Goal: Task Accomplishment & Management: Use online tool/utility

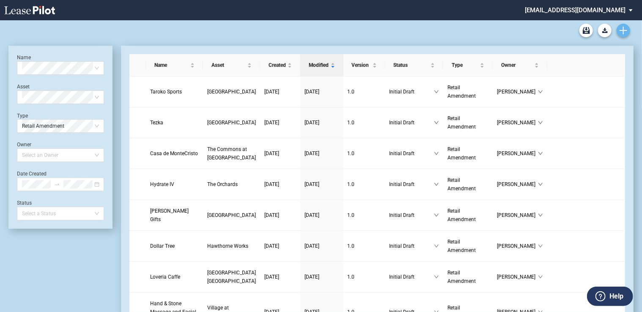
click at [623, 30] on use "Create new document" at bounding box center [623, 31] width 8 height 8
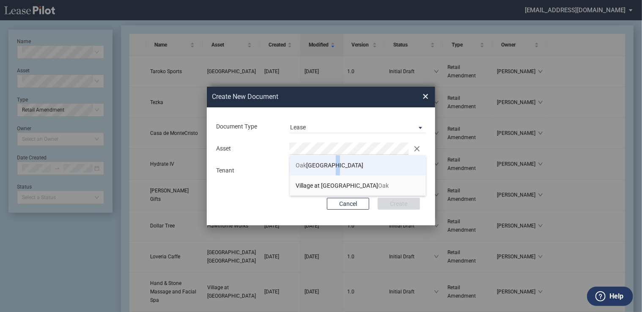
click at [328, 165] on span "Oak Park Plaza" at bounding box center [330, 165] width 68 height 7
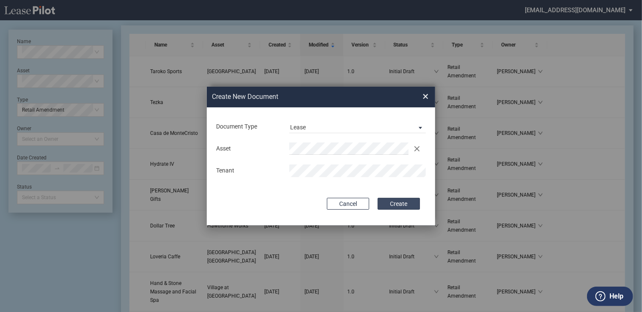
click at [409, 205] on button "Create" at bounding box center [399, 204] width 42 height 12
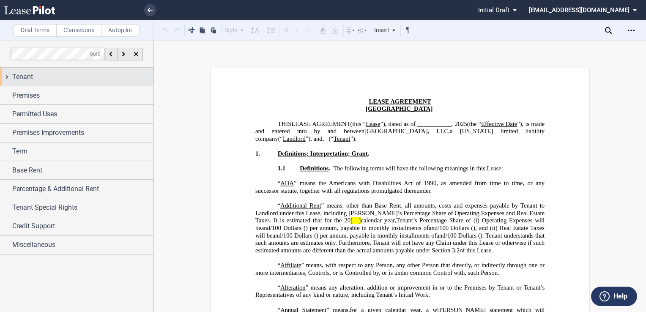
click at [30, 75] on span "Tenant" at bounding box center [22, 77] width 21 height 10
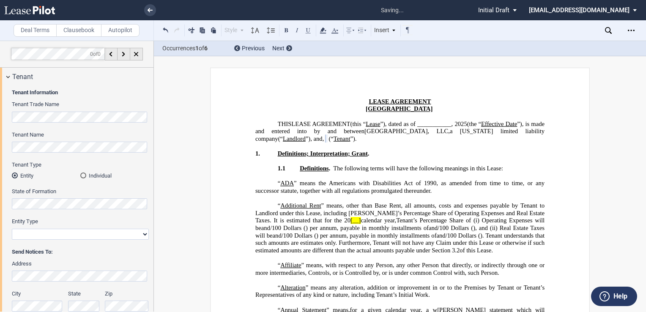
select select "limited liability company"
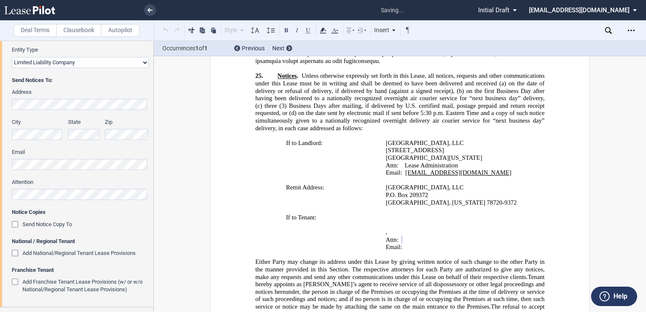
scroll to position [173, 0]
click at [14, 221] on div "Send Notice Copy To" at bounding box center [16, 223] width 8 height 8
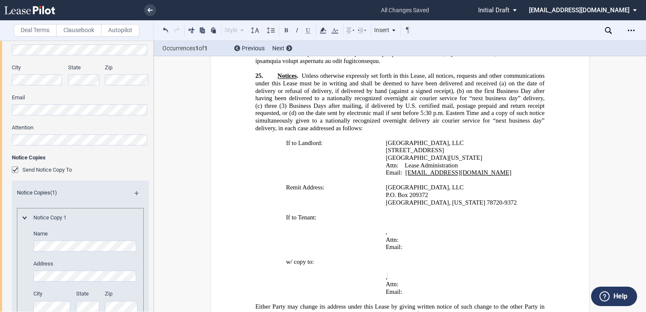
scroll to position [386, 0]
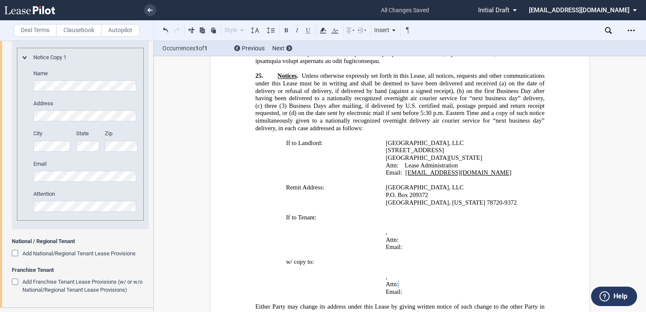
click at [16, 281] on div "Add Franchise Tenant Lease Provisions (w/ or w/o National/Regional Tenant Lease…" at bounding box center [16, 283] width 8 height 8
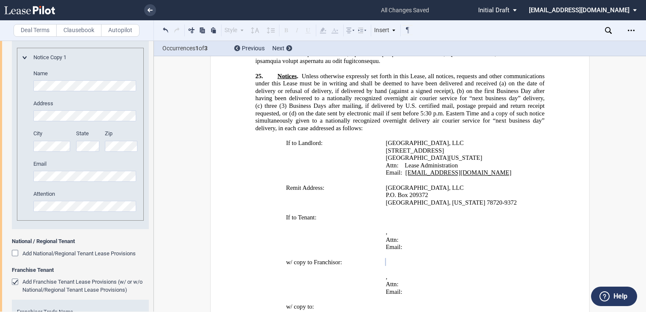
click at [26, 85] on div "Name Address City State Zip" at bounding box center [80, 145] width 125 height 151
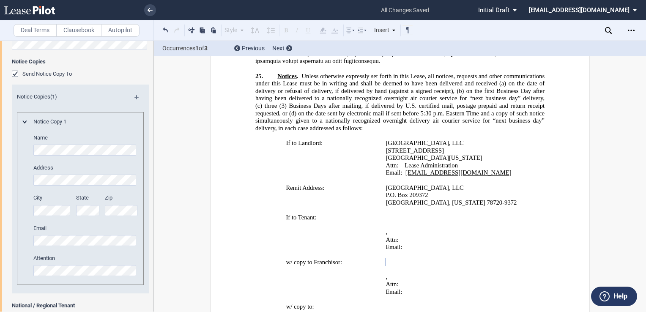
scroll to position [302, 0]
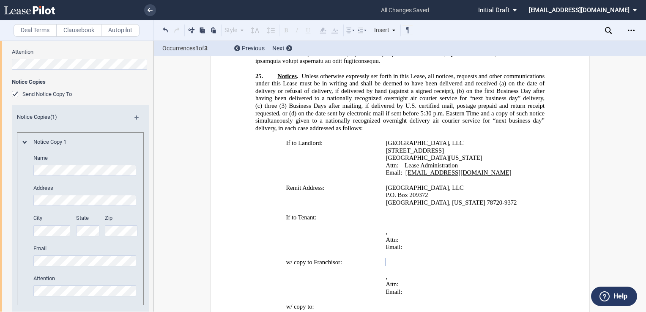
click at [15, 93] on div "Send Notice Copy To" at bounding box center [16, 95] width 8 height 8
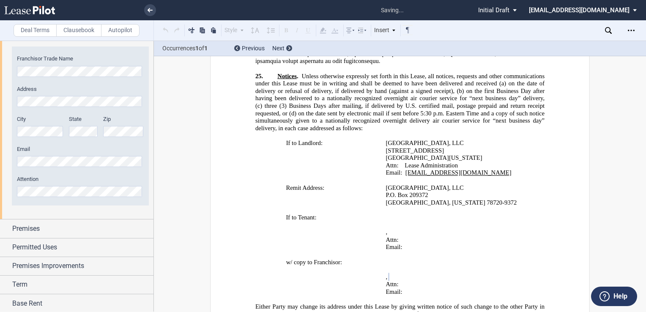
scroll to position [429, 0]
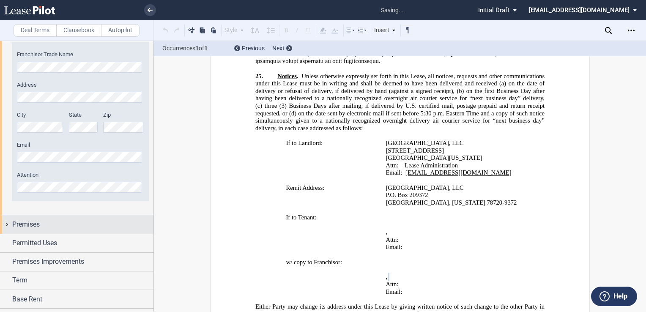
click at [76, 223] on div "Premises" at bounding box center [82, 224] width 141 height 10
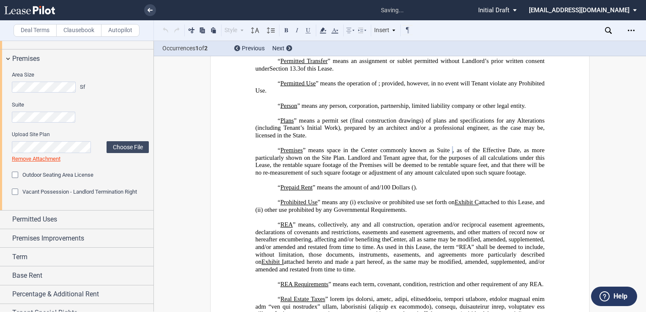
scroll to position [598, 0]
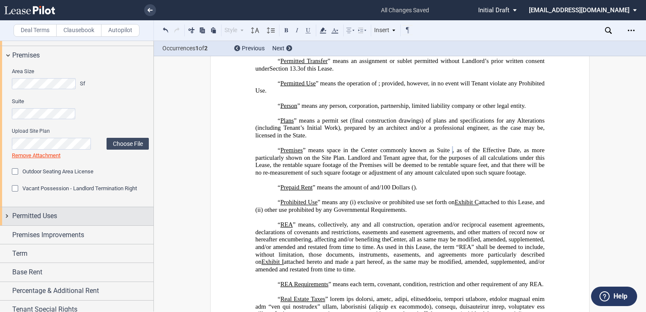
click at [59, 217] on div "Permitted Uses" at bounding box center [82, 216] width 141 height 10
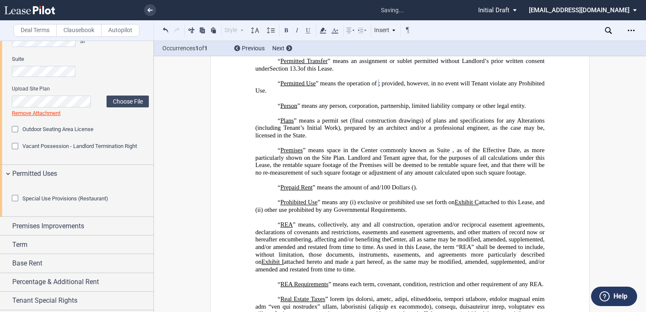
scroll to position [682, 0]
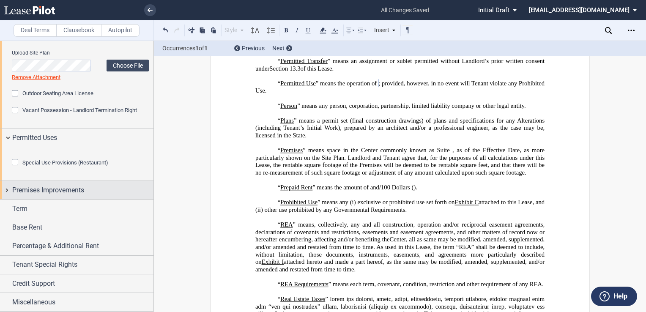
click at [75, 195] on span "Premises Improvements" at bounding box center [48, 190] width 72 height 10
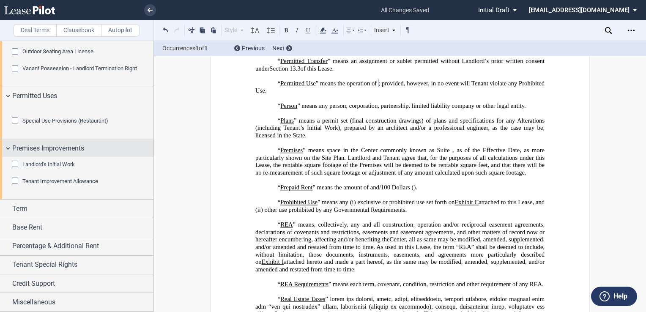
scroll to position [763, 0]
click at [14, 164] on div "Landlord's Initial Work" at bounding box center [16, 165] width 8 height 8
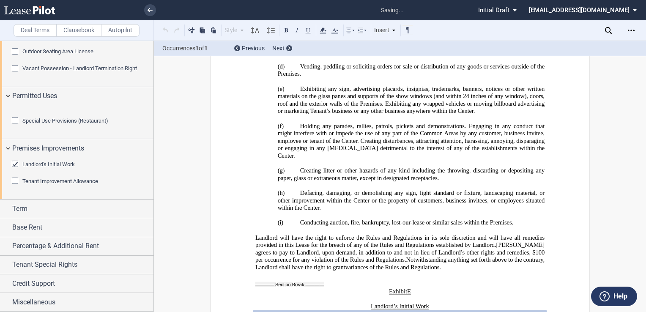
scroll to position [15529, 0]
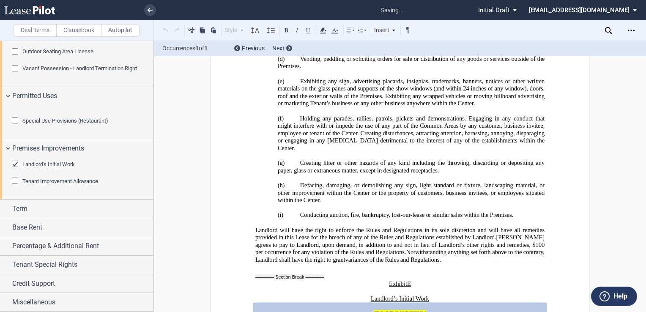
click at [14, 182] on div "Tenant Improvement Allowance" at bounding box center [16, 182] width 8 height 8
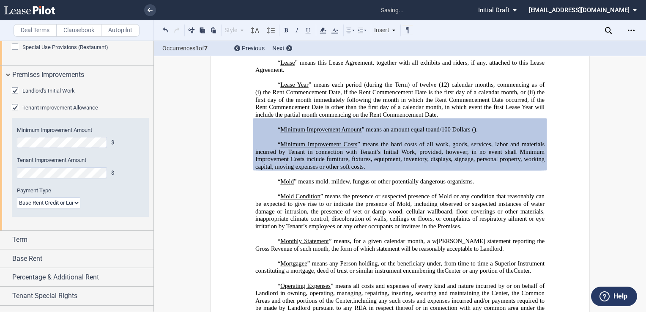
scroll to position [806, 0]
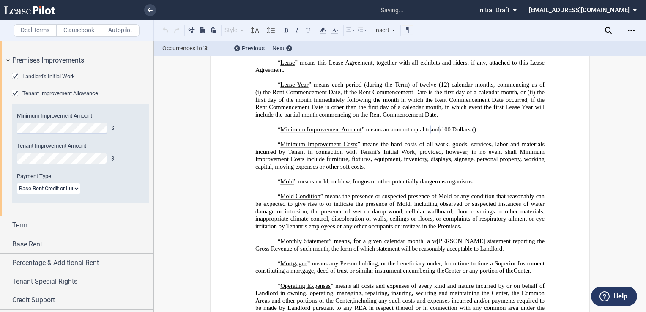
click at [73, 202] on div "Minimum Improvement Amount $ Tenant Improvement Amount $ Payment Type Lump Sum …" at bounding box center [80, 153] width 137 height 99
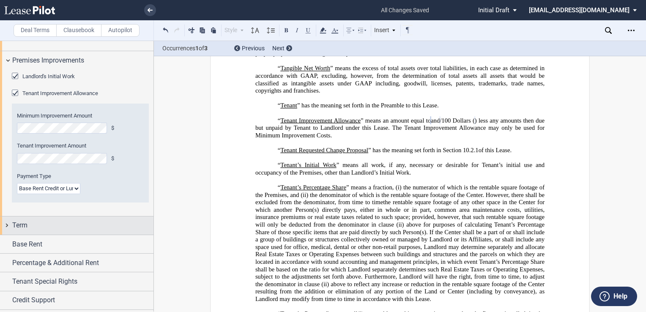
scroll to position [848, 0]
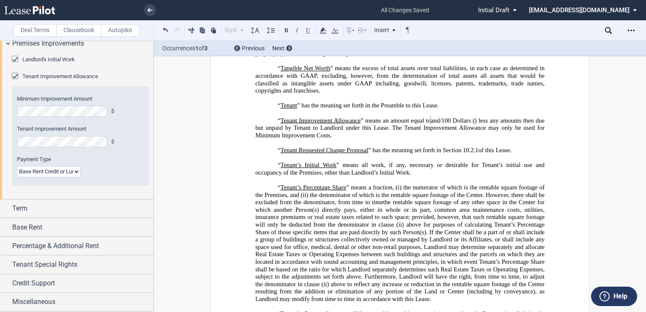
click at [75, 177] on select "Lump Sum Base Rent Credit or Lump Sum Progress Payments" at bounding box center [48, 171] width 63 height 11
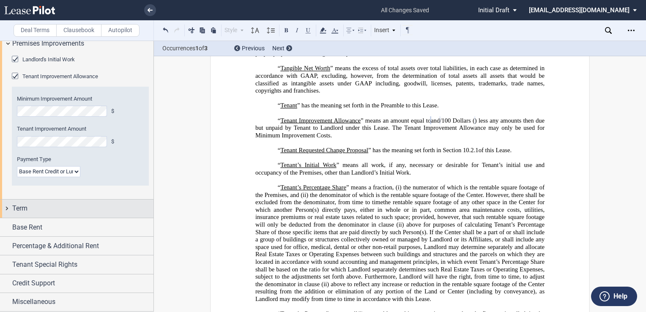
click at [67, 213] on div "Term" at bounding box center [82, 208] width 141 height 10
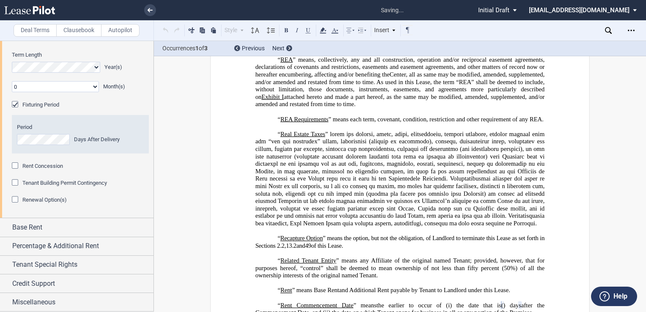
scroll to position [2847, 0]
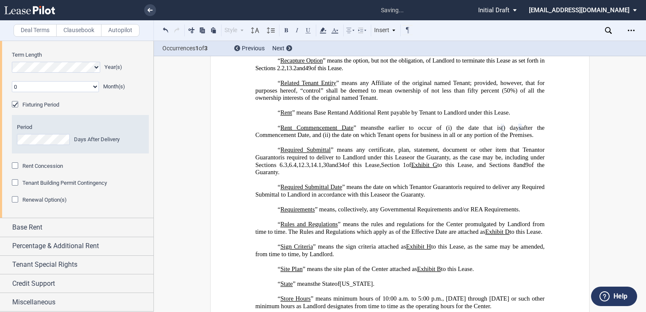
click at [35, 203] on span "Renewal Option(s)" at bounding box center [44, 200] width 44 height 6
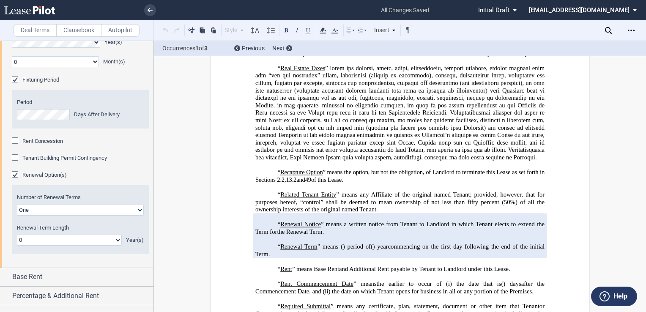
scroll to position [2966, 0]
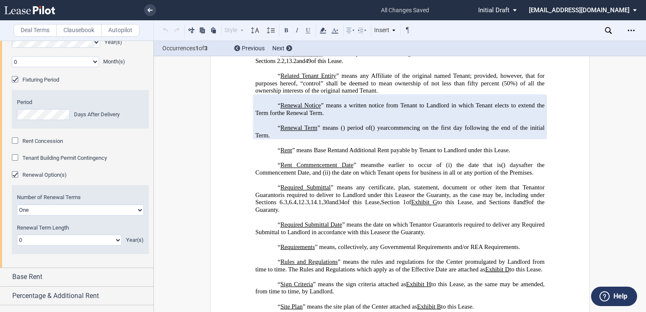
click at [90, 254] on div "Number of Renewal Terms One Two Renewal Term Length 0 1 2 3 4 5 6 7 8 9 10 11 1…" at bounding box center [80, 219] width 137 height 68
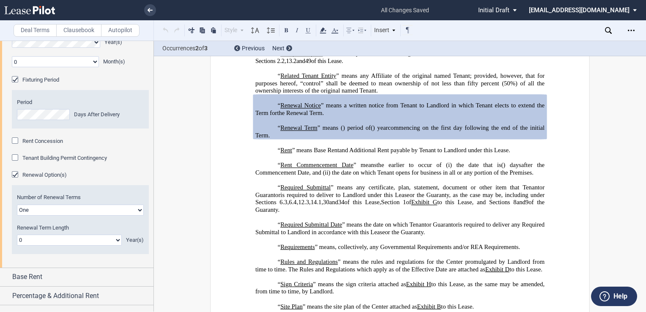
click at [89, 216] on select "One Two" at bounding box center [80, 210] width 127 height 11
select select "2"
click at [17, 216] on select "One Two" at bounding box center [80, 210] width 127 height 11
click at [73, 246] on select "0 1 2 3 4 5 6 7 8 9 10 11 12 13 14 15 16 17 18 19 20" at bounding box center [69, 240] width 105 height 11
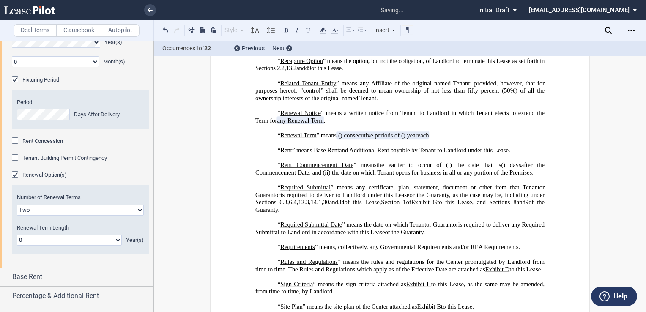
select select "number:5"
click at [17, 246] on select "0 1 2 3 4 5 6 7 8 9 10 11 12 13 14 15 16 17 18 19 20" at bounding box center [69, 240] width 105 height 11
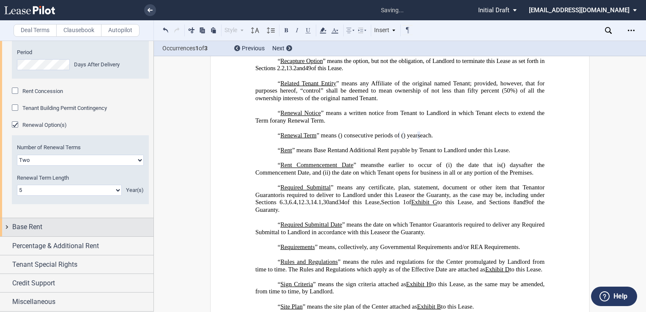
click at [59, 231] on div "Base Rent" at bounding box center [82, 227] width 141 height 10
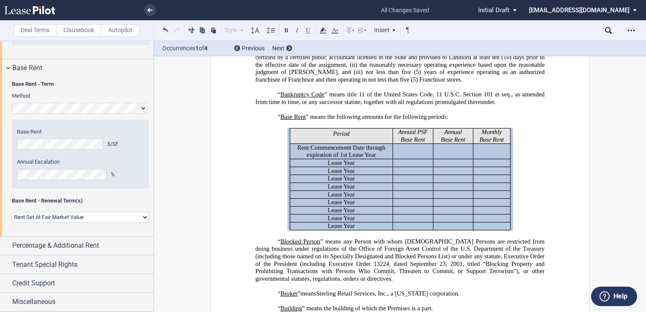
scroll to position [1272, 0]
click at [88, 218] on select "Rent Set At Fair Market Value Rent Specified in Lease" at bounding box center [80, 217] width 137 height 11
click at [118, 201] on span "Base Rent - Renewal Term(s)" at bounding box center [80, 201] width 137 height 8
click at [141, 219] on select "Rent Set At Fair Market Value Rent Specified in Lease" at bounding box center [80, 217] width 137 height 11
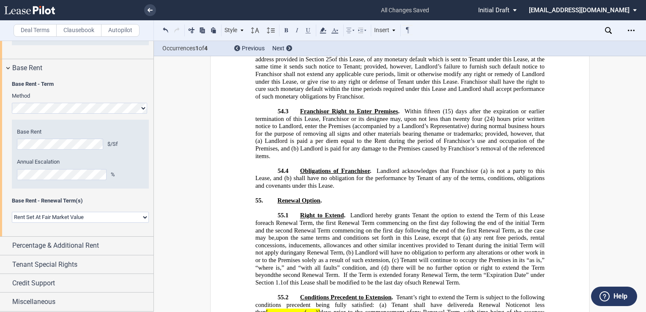
scroll to position [13761, 0]
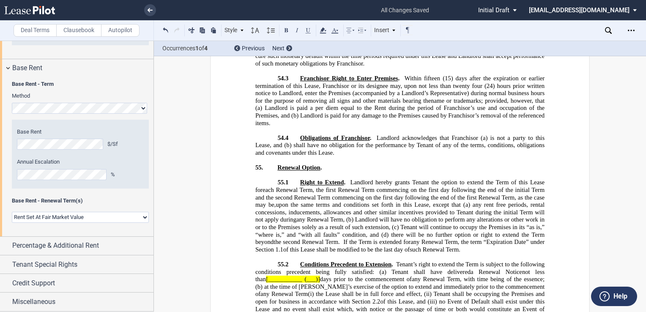
click at [144, 217] on select "Rent Set At Fair Market Value Rent Specified in Lease" at bounding box center [80, 217] width 137 height 11
select select "fixed"
click at [12, 223] on select "Rent Set At Fair Market Value Rent Specified in Lease" at bounding box center [80, 217] width 137 height 11
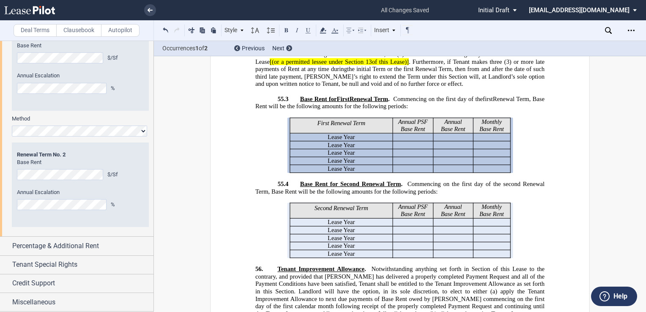
scroll to position [1521, 0]
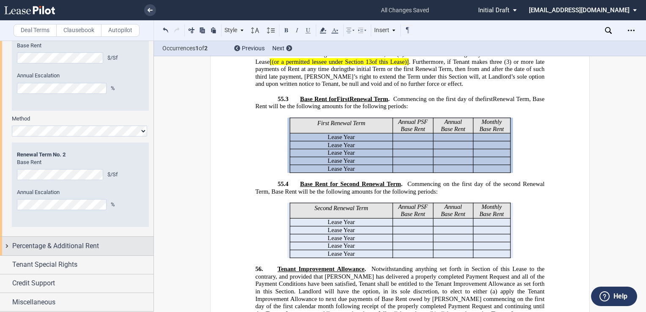
click at [92, 247] on span "Percentage & Additional Rent" at bounding box center [55, 246] width 87 height 10
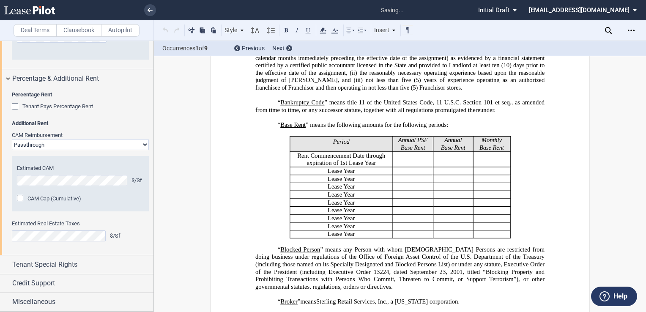
scroll to position [74, 0]
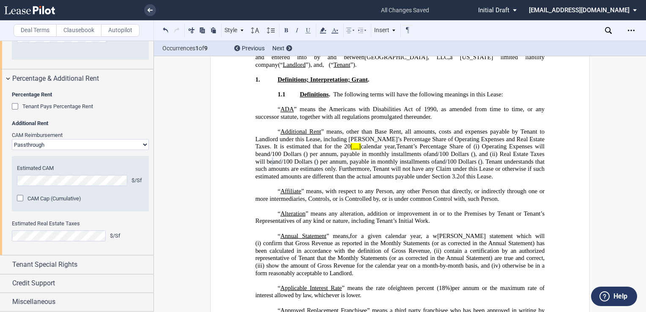
click at [19, 203] on div "CAM Cap (Cumulative)" at bounding box center [21, 199] width 8 height 8
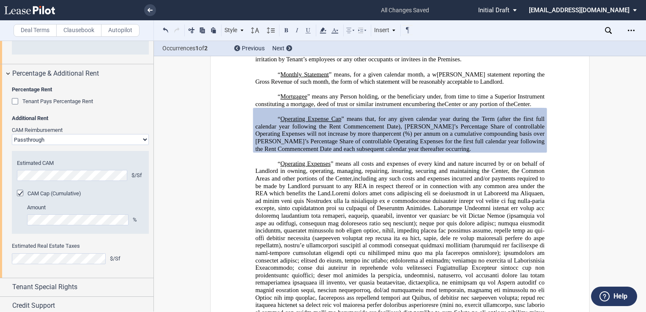
scroll to position [1691, 0]
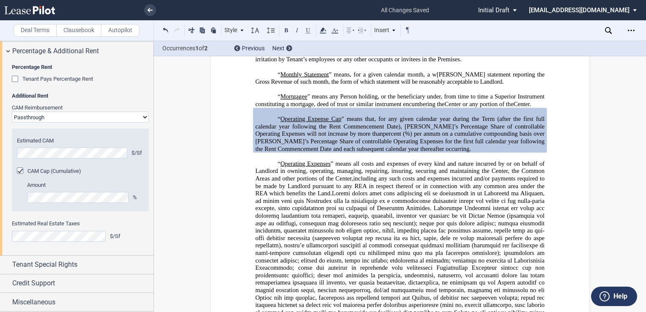
click at [19, 176] on div "CAM Cap (Cumulative)" at bounding box center [21, 171] width 8 height 8
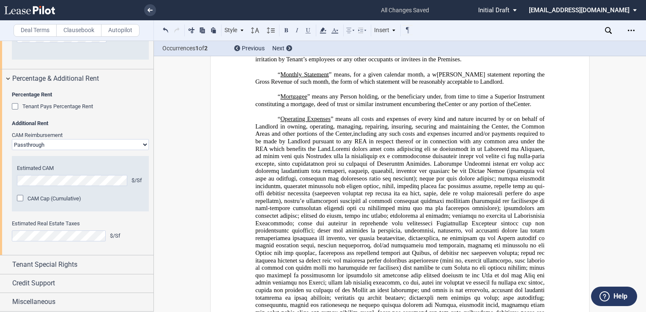
scroll to position [1689, 0]
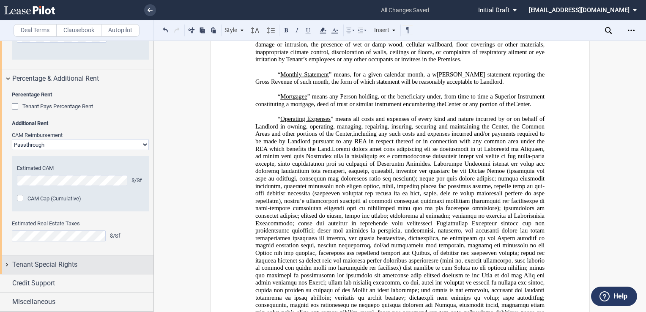
click at [44, 265] on span "Tenant Special Rights" at bounding box center [44, 265] width 65 height 10
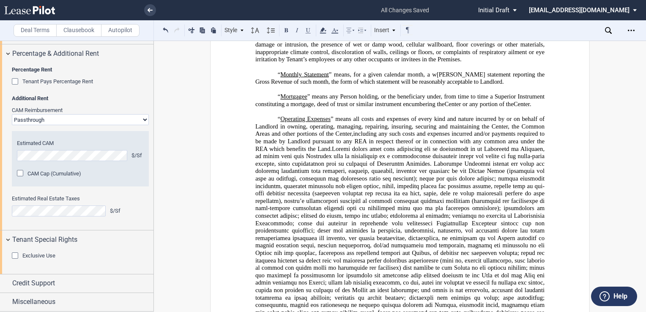
click at [41, 254] on span "Exclusive Use" at bounding box center [38, 255] width 33 height 6
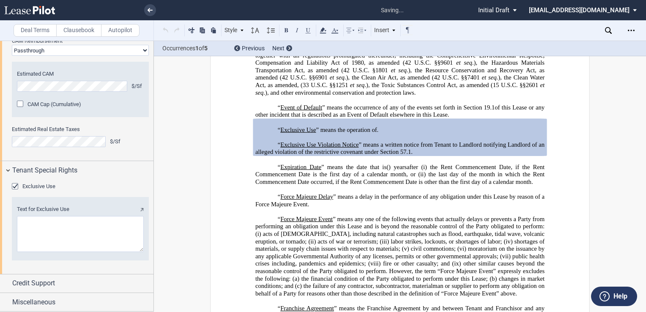
scroll to position [1783, 0]
click at [38, 226] on textarea "Text for Exclusive Use" at bounding box center [80, 234] width 127 height 36
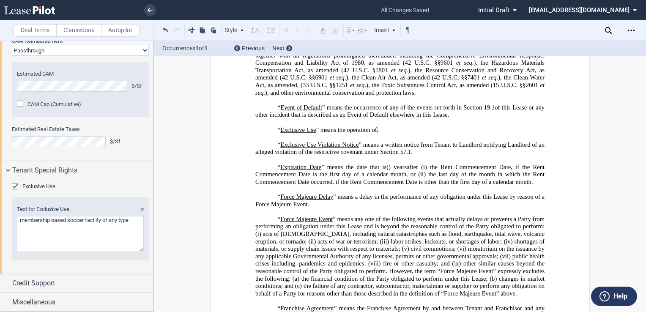
drag, startPoint x: 130, startPoint y: 221, endPoint x: 103, endPoint y: 217, distance: 27.3
click at [103, 217] on textarea "Text for Exclusive Use" at bounding box center [80, 234] width 127 height 36
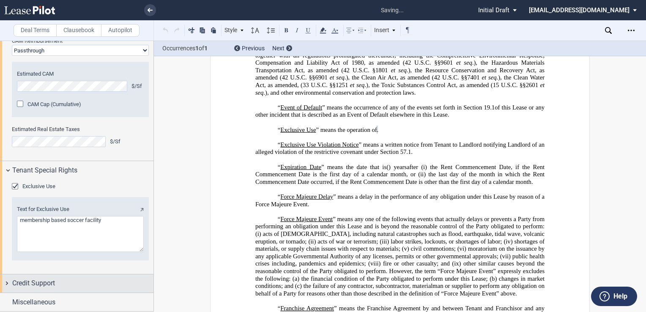
type textarea "membership based soccer facility"
click at [51, 282] on span "Credit Support" at bounding box center [33, 283] width 43 height 10
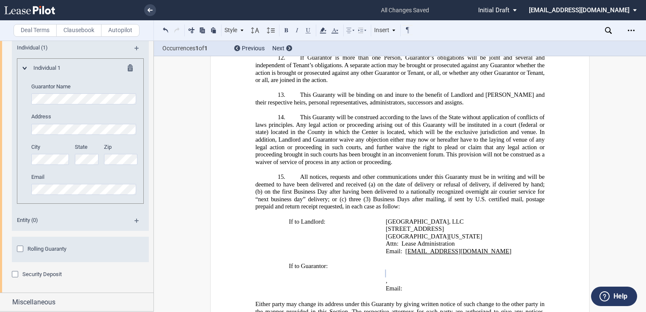
scroll to position [2074, 0]
click at [135, 49] on md-icon at bounding box center [139, 51] width 11 height 10
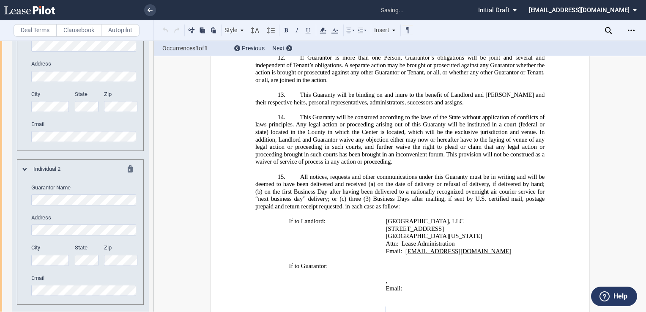
scroll to position [2227, 0]
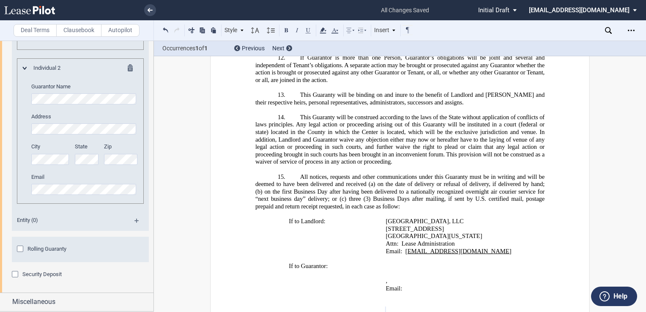
click at [49, 249] on span "Rolling Guaranty" at bounding box center [46, 249] width 39 height 6
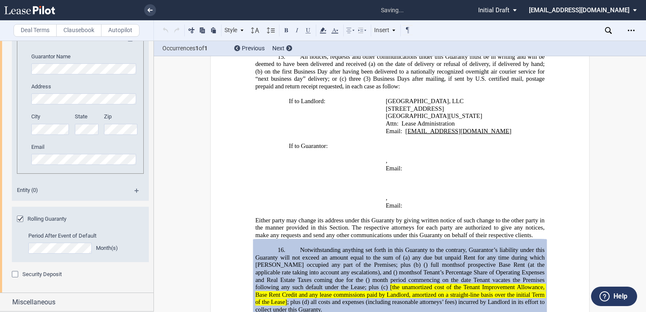
scroll to position [2258, 0]
click at [33, 274] on span "Security Deposit" at bounding box center [41, 274] width 39 height 6
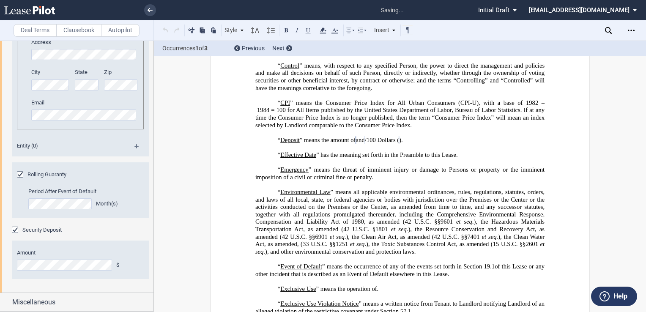
scroll to position [2301, 0]
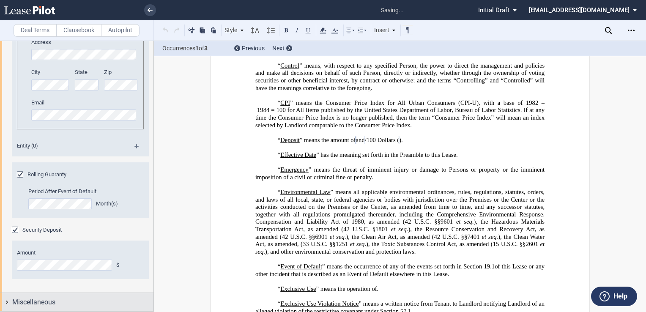
click at [36, 302] on span "Miscellaneous" at bounding box center [33, 302] width 43 height 10
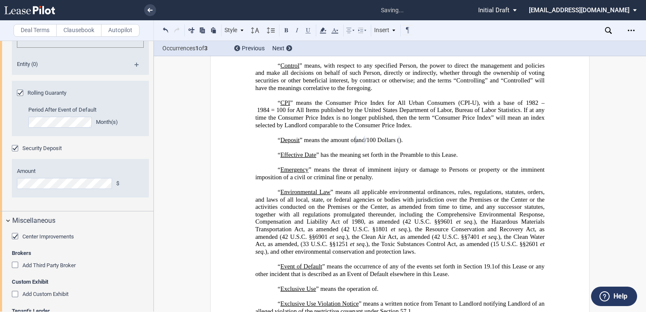
scroll to position [2386, 0]
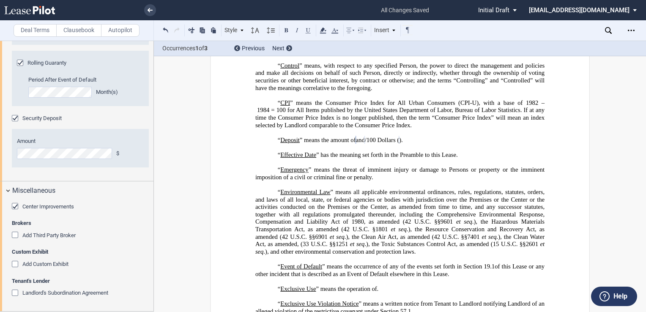
click at [14, 211] on div "Center Improvements" at bounding box center [16, 207] width 8 height 8
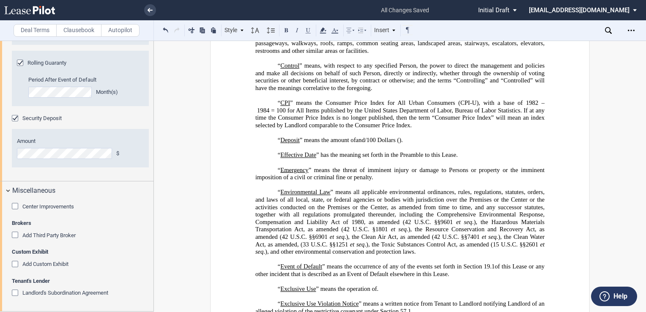
scroll to position [2413, 0]
click at [14, 235] on div "Add Third Party Broker" at bounding box center [16, 236] width 8 height 8
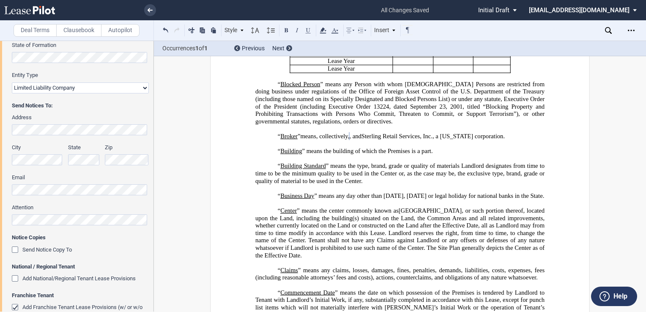
scroll to position [0, 0]
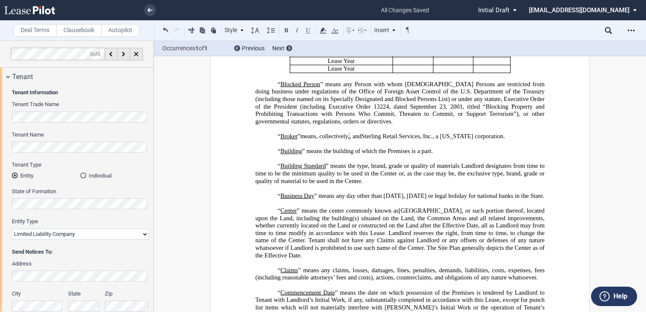
drag, startPoint x: 491, startPoint y: 129, endPoint x: 577, endPoint y: 106, distance: 89.8
click at [491, 125] on span "2001, titled “Blocking Property and Prohibiting Transactions with Persons Who C…" at bounding box center [400, 114] width 291 height 22
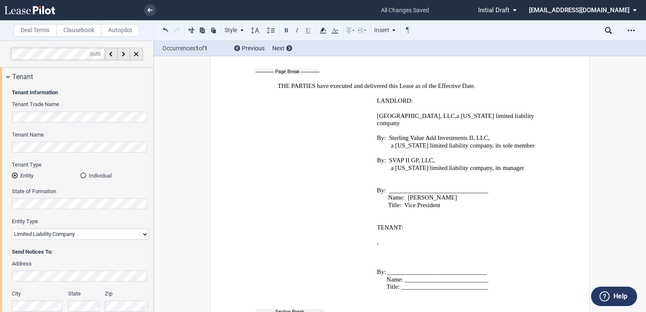
scroll to position [15377, 0]
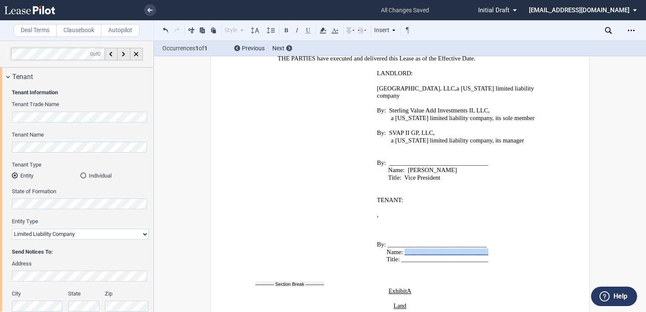
drag, startPoint x: 485, startPoint y: 161, endPoint x: 403, endPoint y: 161, distance: 82.4
click at [403, 249] on span "Name: ___________________________" at bounding box center [437, 252] width 102 height 7
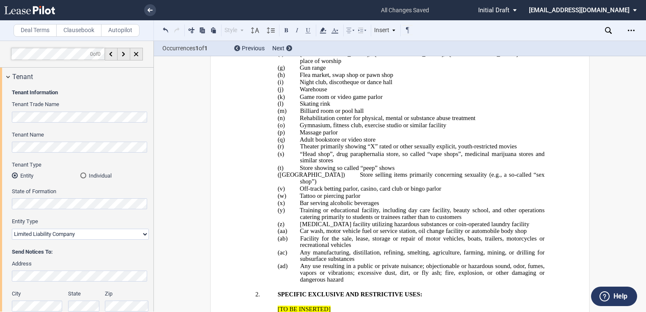
scroll to position [16138, 0]
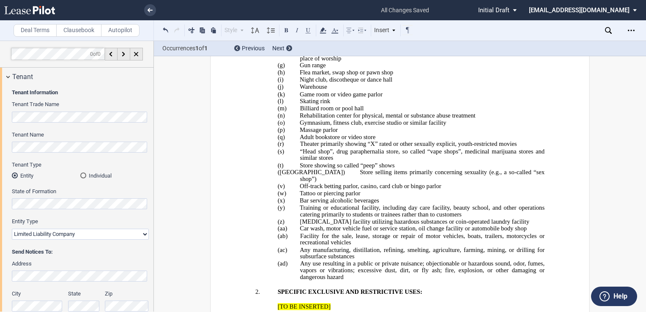
click at [271, 296] on p "﻿" at bounding box center [399, 300] width 289 height 8
click at [261, 296] on p "﻿" at bounding box center [399, 300] width 289 height 8
drag, startPoint x: 358, startPoint y: 202, endPoint x: 277, endPoint y: 200, distance: 80.4
click at [277, 303] on p "2. RECORDED INSTRUMENTS:" at bounding box center [399, 307] width 289 height 8
click at [286, 30] on button at bounding box center [286, 30] width 10 height 10
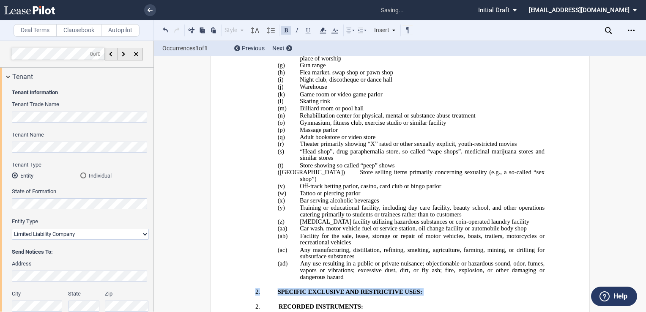
drag, startPoint x: 423, startPoint y: 189, endPoint x: 242, endPoint y: 189, distance: 180.5
drag, startPoint x: 243, startPoint y: 189, endPoint x: 287, endPoint y: 189, distance: 44.4
click at [287, 288] on span "SPECIFIC EXCLUSIVE AND RESTRICTIVE USES:" at bounding box center [350, 291] width 145 height 7
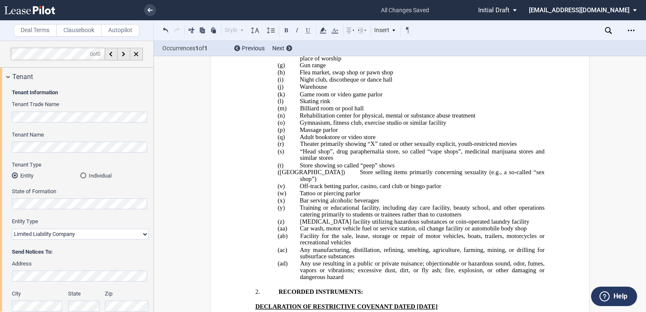
drag, startPoint x: 413, startPoint y: 248, endPoint x: 242, endPoint y: 247, distance: 171.2
click at [286, 31] on button at bounding box center [286, 30] width 10 height 10
click at [349, 281] on p "﻿" at bounding box center [399, 285] width 289 height 8
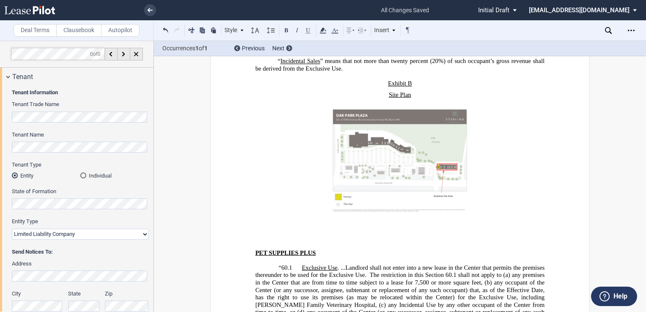
scroll to position [18717, 0]
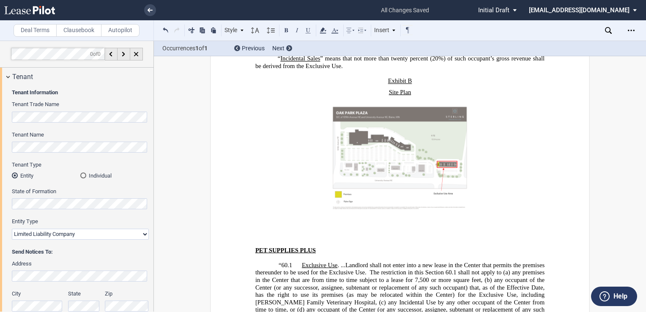
click at [309, 224] on p "﻿" at bounding box center [399, 228] width 289 height 8
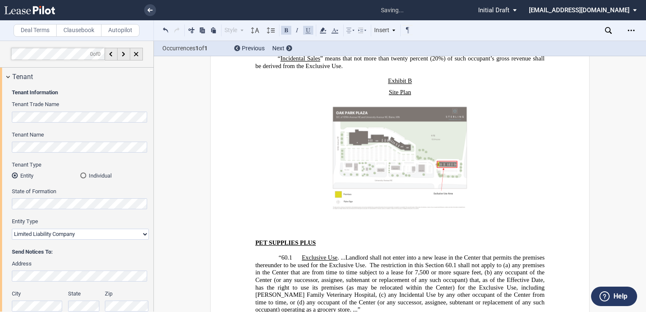
scroll to position [57, 0]
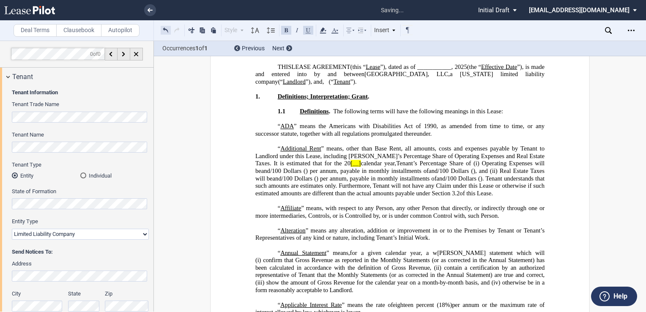
click at [168, 30] on button at bounding box center [166, 30] width 10 height 10
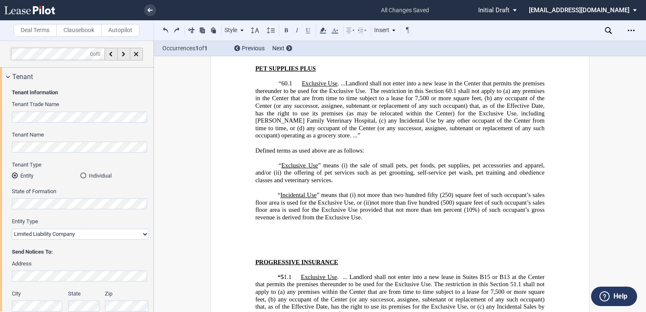
scroll to position [18899, 0]
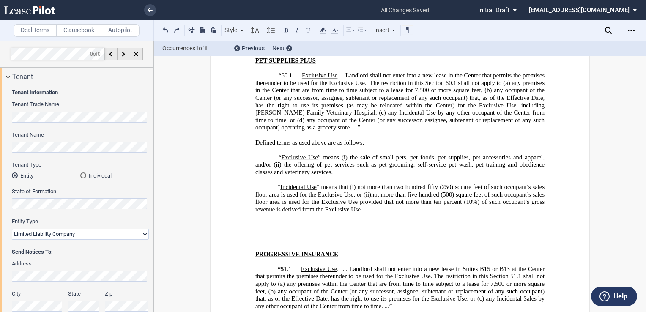
click at [274, 221] on p "﻿" at bounding box center [399, 225] width 289 height 8
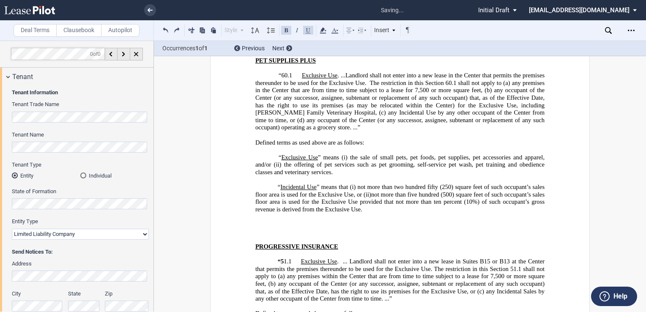
scroll to position [57, 0]
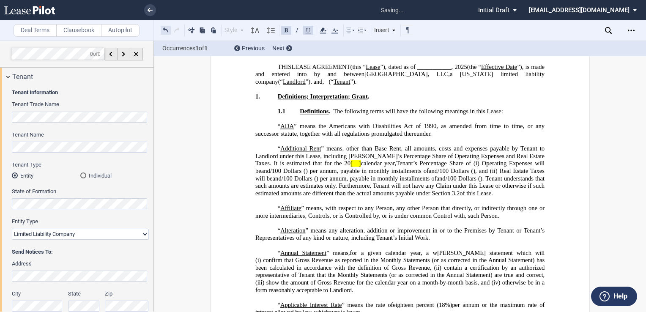
click at [165, 30] on button at bounding box center [166, 30] width 10 height 10
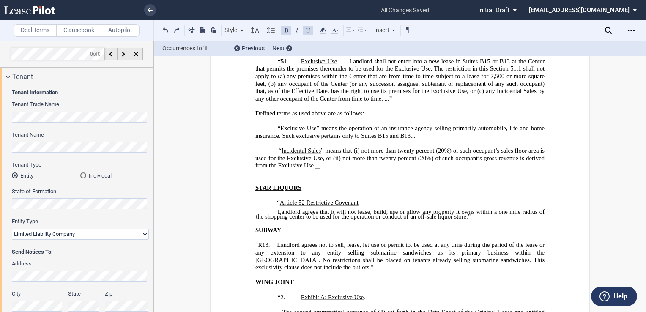
scroll to position [19350, 0]
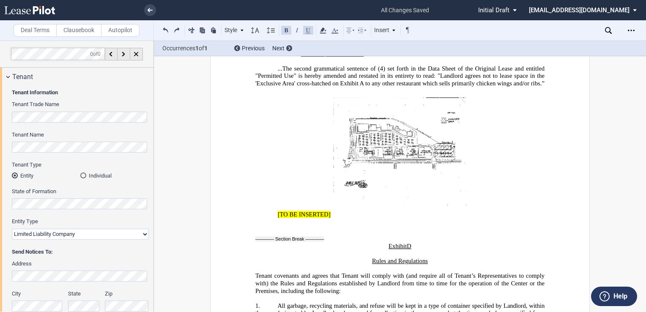
click at [278, 211] on span "[TO BE INSERTED]" at bounding box center [304, 214] width 53 height 7
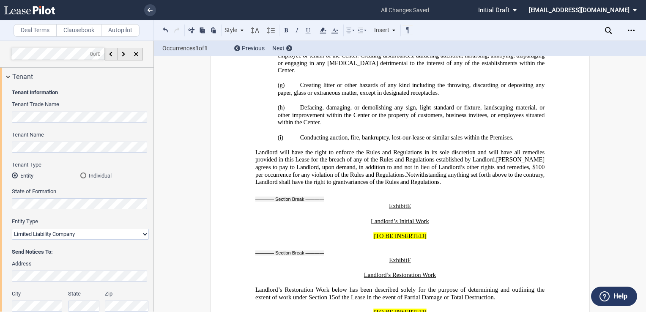
scroll to position [20104, 0]
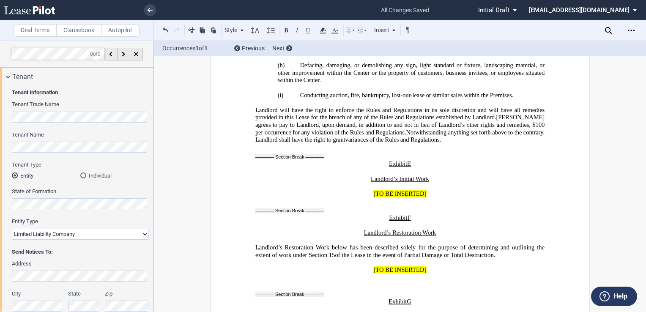
click at [340, 183] on p at bounding box center [399, 187] width 289 height 8
click at [88, 31] on label "Clausebook" at bounding box center [78, 30] width 45 height 13
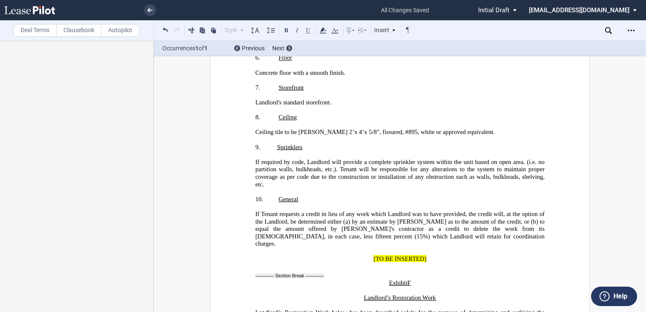
scroll to position [20485, 0]
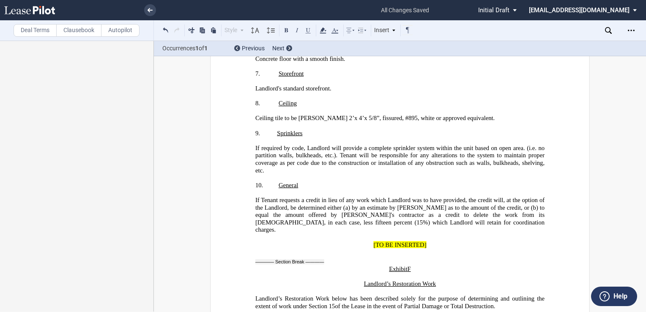
click at [370, 241] on p "[TO BE INSERTED]" at bounding box center [399, 245] width 289 height 8
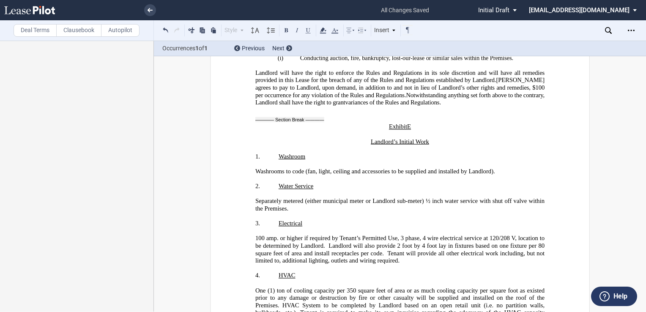
scroll to position [20062, 0]
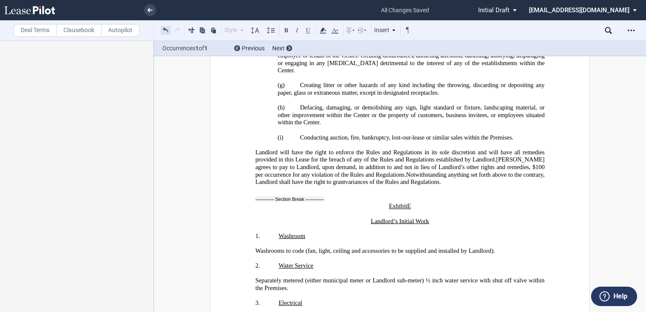
click at [165, 29] on button at bounding box center [166, 30] width 10 height 10
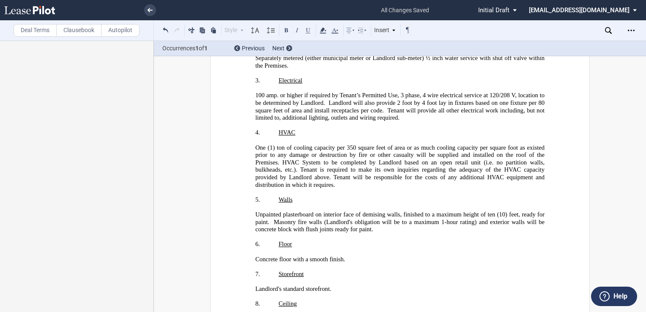
scroll to position [20266, 0]
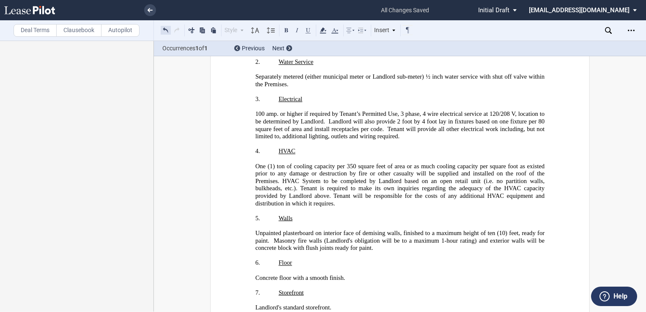
click at [166, 28] on button at bounding box center [166, 30] width 10 height 10
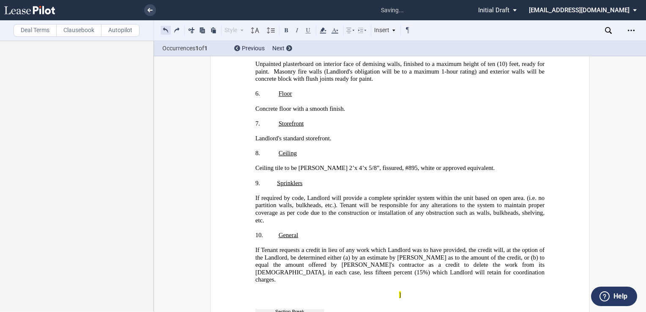
click at [166, 28] on button at bounding box center [166, 30] width 10 height 10
click at [167, 29] on button at bounding box center [166, 30] width 10 height 10
click at [167, 30] on button at bounding box center [166, 30] width 10 height 10
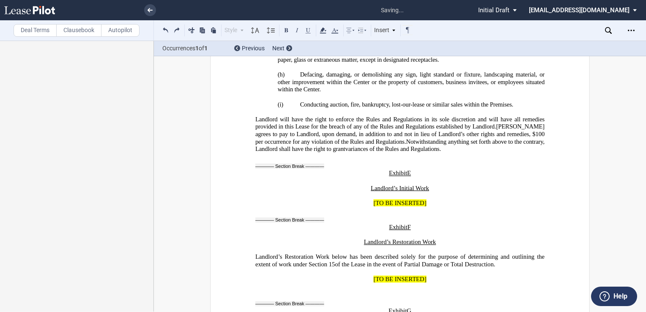
scroll to position [20045, 0]
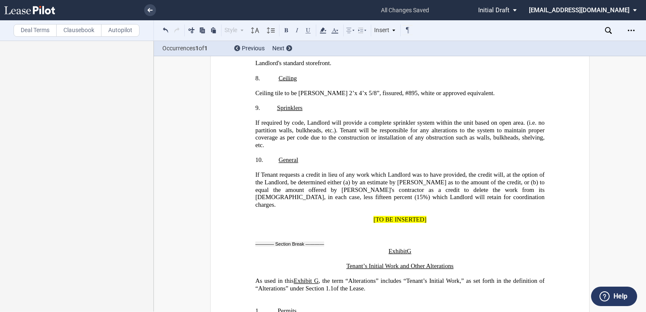
scroll to position [20595, 0]
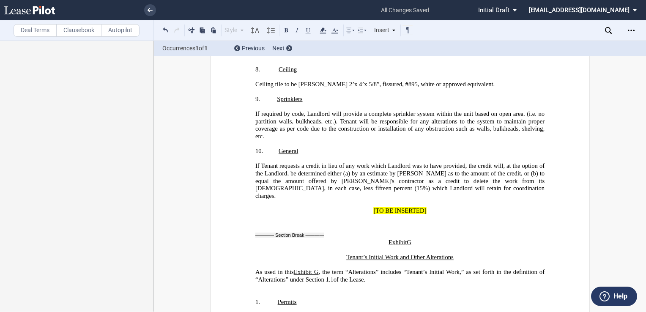
click at [370, 207] on p "[TO BE INSERTED]" at bounding box center [399, 211] width 289 height 8
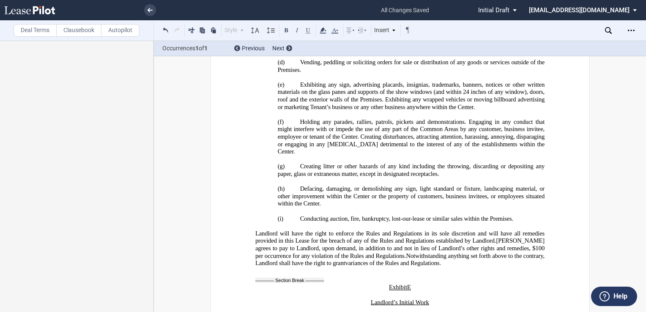
scroll to position [19961, 0]
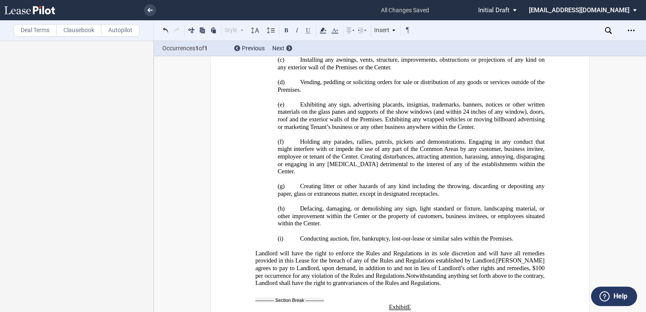
drag, startPoint x: 369, startPoint y: 227, endPoint x: 369, endPoint y: 235, distance: 8.5
click at [164, 29] on button at bounding box center [166, 30] width 10 height 10
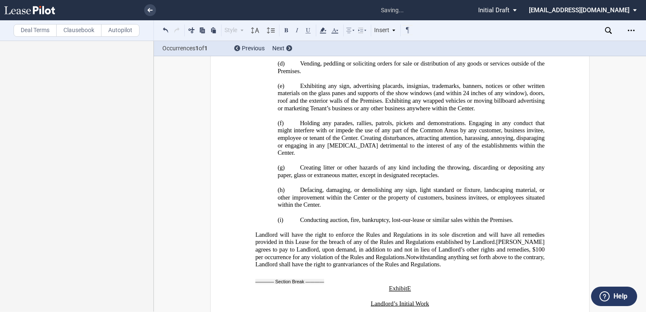
scroll to position [20041, 0]
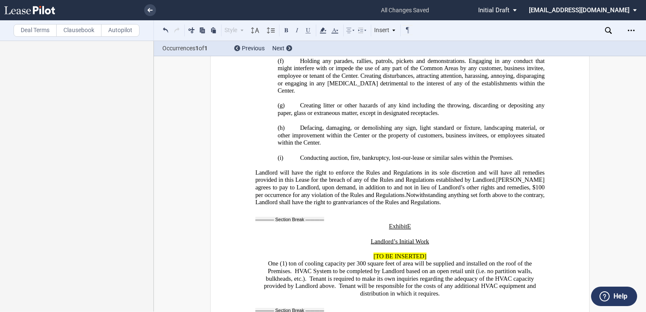
click at [340, 260] on span "One (1) ton of cooling capacity per 300 square feet of area will be supplied an…" at bounding box center [400, 278] width 272 height 37
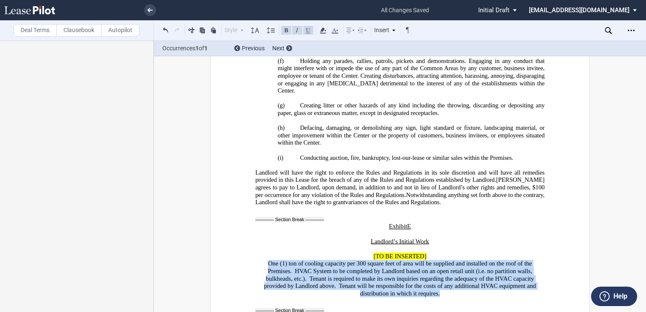
drag, startPoint x: 429, startPoint y: 181, endPoint x: 267, endPoint y: 154, distance: 164.0
click at [267, 260] on p "One (1) ton of cooling capacity per 300 square feet of area will be supplied an…" at bounding box center [399, 278] width 289 height 37
drag, startPoint x: 267, startPoint y: 154, endPoint x: 320, endPoint y: 160, distance: 53.1
click at [320, 260] on span "One (1) ton of cooling capacity per 300 square feet of area will be supplied an…" at bounding box center [400, 278] width 272 height 37
click at [326, 260] on span "One (1) ton of cooling capacity per 300 square feet of area will be supplied an…" at bounding box center [400, 278] width 272 height 37
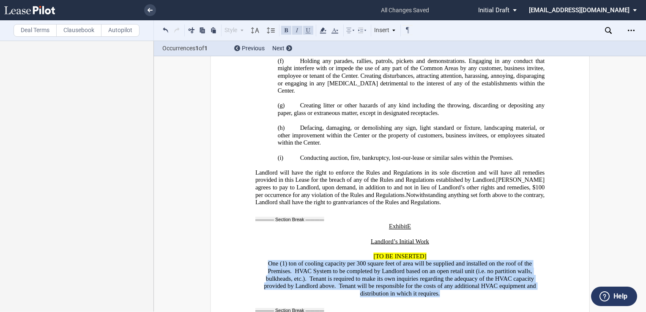
drag, startPoint x: 436, startPoint y: 183, endPoint x: 265, endPoint y: 153, distance: 173.5
click at [265, 260] on p "One (1) ton of cooling capacity per 300 square feet of area will be supplied an…" at bounding box center [399, 278] width 289 height 37
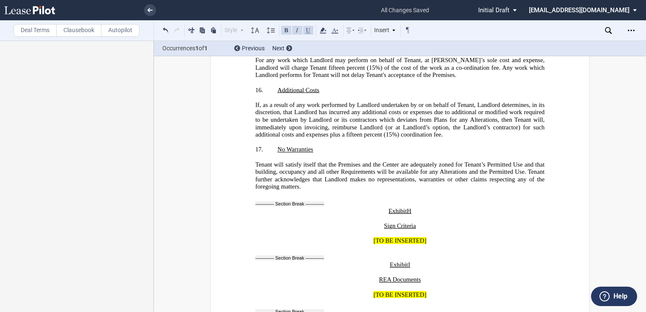
scroll to position [21690, 0]
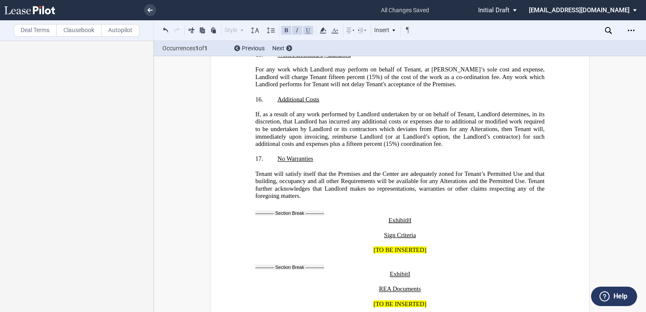
click at [393, 301] on span "[TO BE INSERTED]" at bounding box center [399, 304] width 53 height 7
click at [389, 293] on p "﻿" at bounding box center [399, 297] width 289 height 8
click at [358, 239] on p "﻿" at bounding box center [399, 243] width 289 height 8
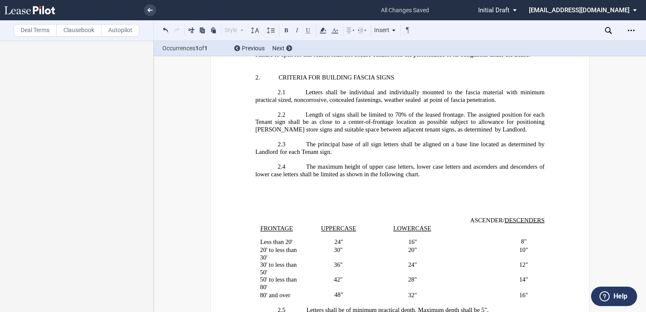
scroll to position [22113, 0]
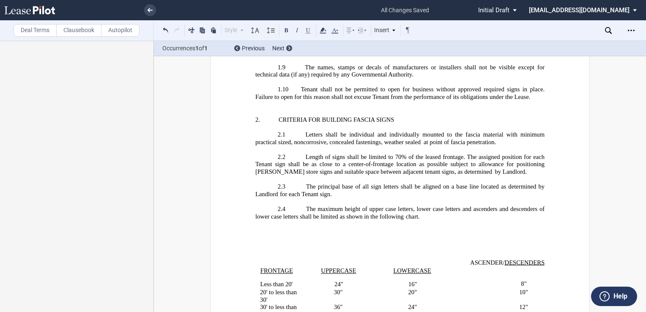
click at [340, 233] on p "﻿" at bounding box center [399, 236] width 289 height 6
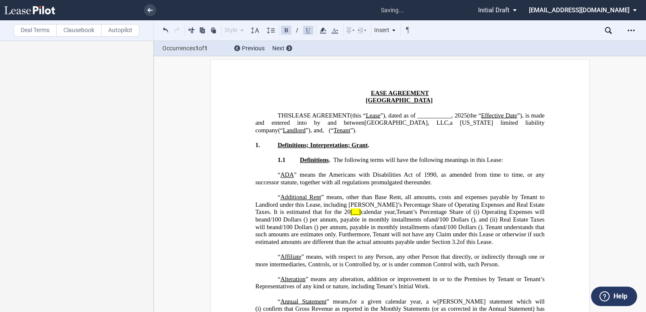
scroll to position [0, 0]
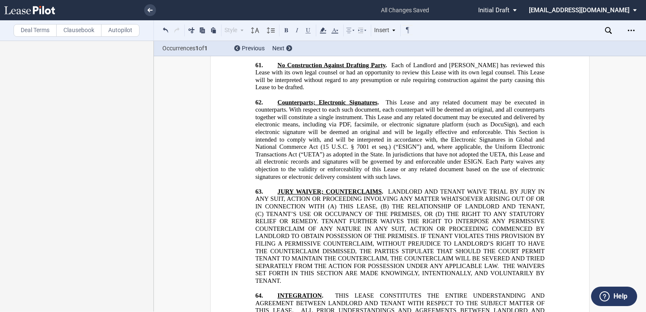
scroll to position [15677, 0]
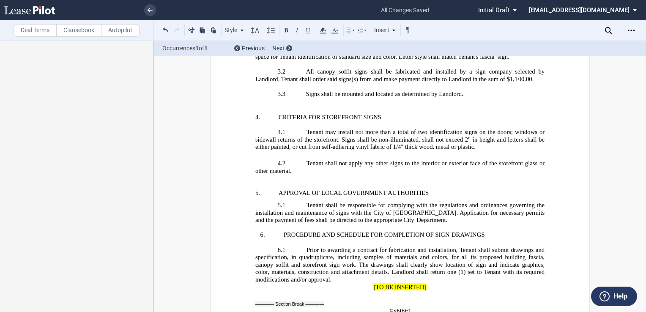
scroll to position [22567, 0]
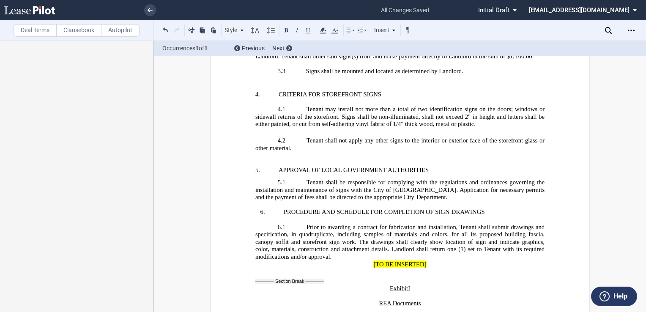
click at [370, 261] on p "[TO BE INSERTED]" at bounding box center [399, 265] width 289 height 8
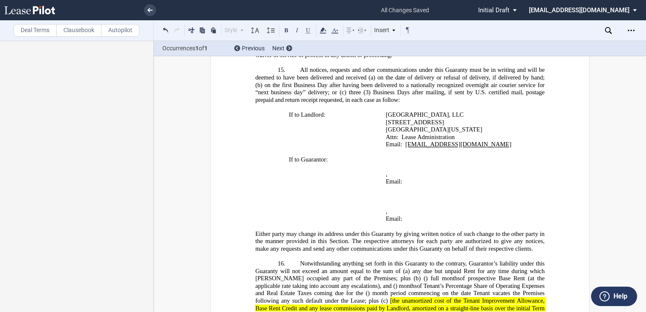
scroll to position [23793, 0]
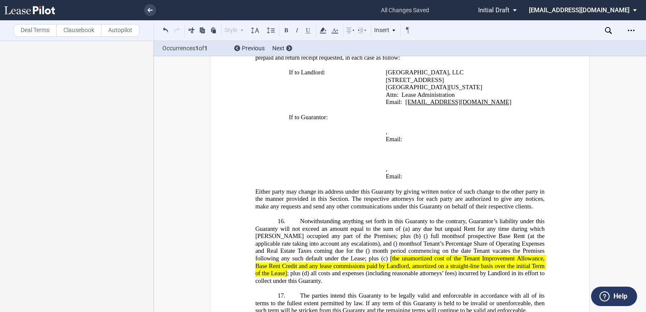
click at [382, 255] on span "[the unamortized cost of the Tenant Improvement Allowance, Base Rent Credit and…" at bounding box center [400, 266] width 291 height 22
drag, startPoint x: 283, startPoint y: 126, endPoint x: 531, endPoint y: 118, distance: 247.9
click at [531, 255] on span "the unamortized cost of the Tenant Improvement Allowance, Base Rent Credit and …" at bounding box center [400, 266] width 291 height 22
click at [527, 255] on span "the unamortized cost of the Tenant Improvement Allowance and any lease commissi…" at bounding box center [400, 262] width 291 height 14
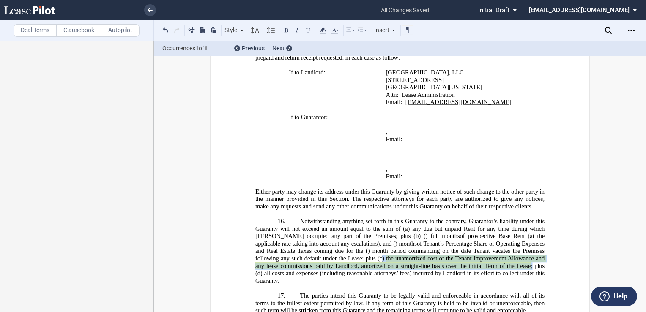
drag, startPoint x: 531, startPoint y: 128, endPoint x: 380, endPoint y: 118, distance: 150.8
click at [380, 240] on span "of Tenant’s Percentage Share of Operating Expenses and Real Estate Taxes coming…" at bounding box center [400, 262] width 291 height 44
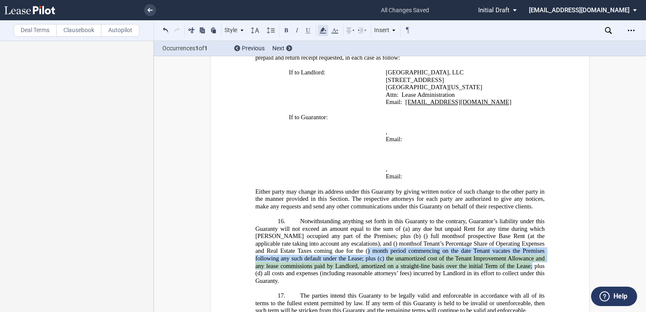
click at [322, 31] on use at bounding box center [323, 30] width 6 height 6
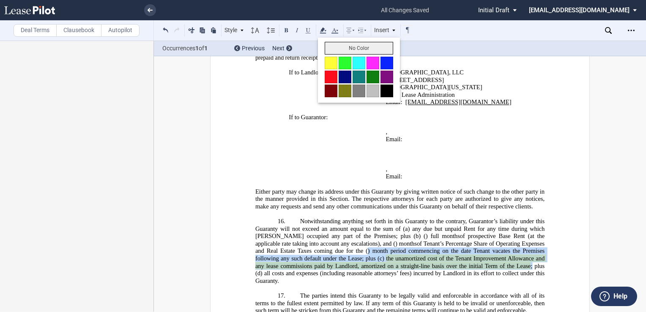
click at [331, 50] on button "No Color" at bounding box center [359, 48] width 68 height 13
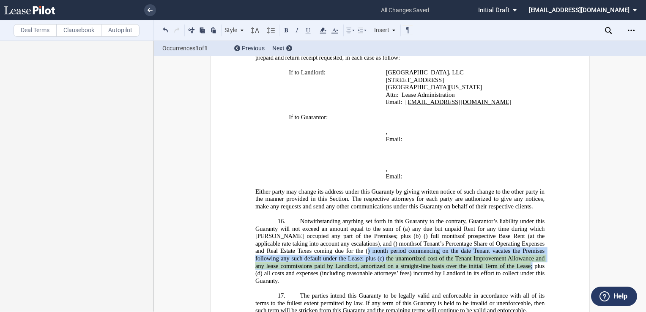
click at [333, 225] on span "any due but unpaid Rent for any time during which [PERSON_NAME] occupied any pa…" at bounding box center [400, 232] width 291 height 14
drag, startPoint x: 511, startPoint y: 126, endPoint x: 366, endPoint y: 111, distance: 145.8
click at [366, 240] on span "of Tenant’s Percentage Share of Operating Expenses and Real Estate Taxes coming…" at bounding box center [400, 262] width 291 height 44
click at [322, 29] on use at bounding box center [323, 30] width 6 height 6
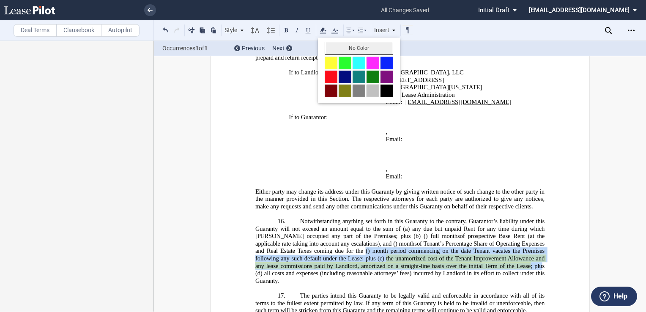
click at [331, 44] on button "No Color" at bounding box center [359, 48] width 68 height 13
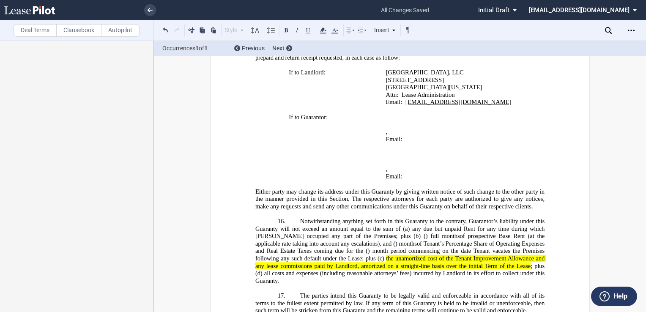
click at [346, 292] on span "The parties intend this Guaranty to be legally valid and enforceable in accorda…" at bounding box center [400, 303] width 291 height 22
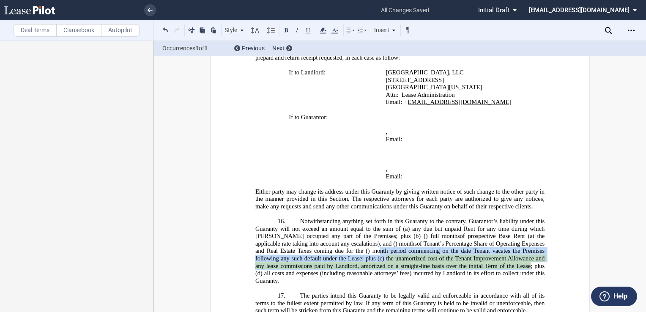
drag, startPoint x: 528, startPoint y: 127, endPoint x: 386, endPoint y: 116, distance: 142.5
click at [386, 255] on span "the unamortized cost of the Tenant Improvement Allowance and any lease commissi…" at bounding box center [400, 262] width 291 height 14
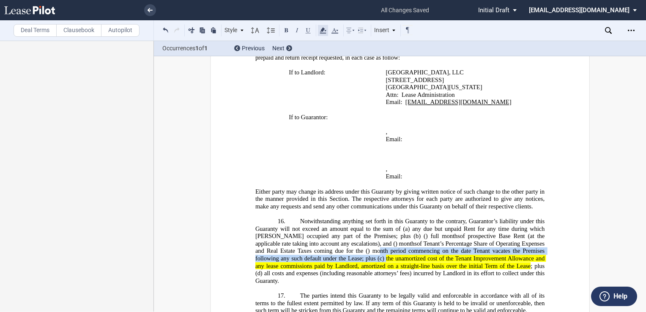
click at [321, 29] on icon at bounding box center [323, 30] width 10 height 10
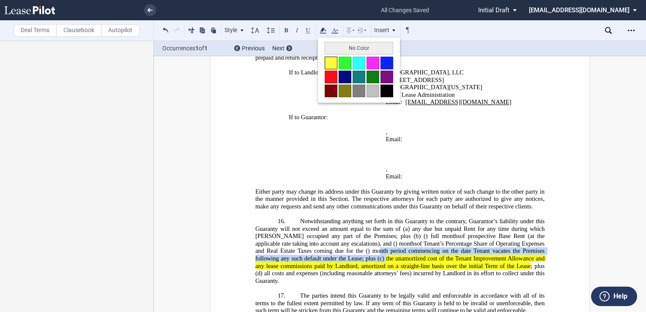
click at [330, 63] on button at bounding box center [331, 63] width 13 height 13
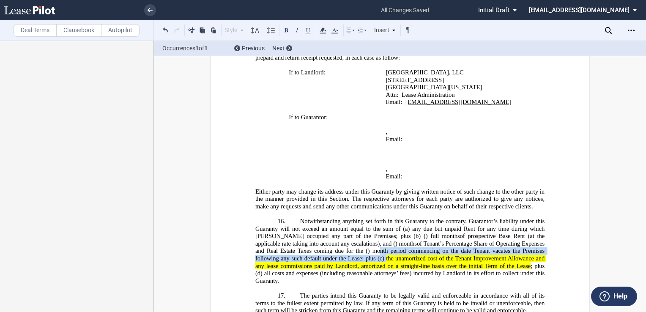
click at [335, 218] on span "Notwithstanding anything set forth in this Guaranty to the contrary, Guarantor’…" at bounding box center [400, 225] width 291 height 14
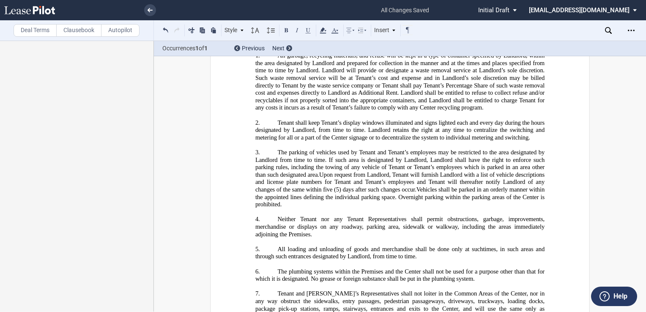
scroll to position [19568, 0]
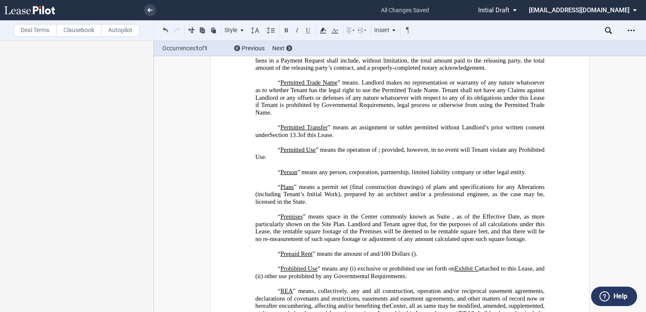
scroll to position [2574, 0]
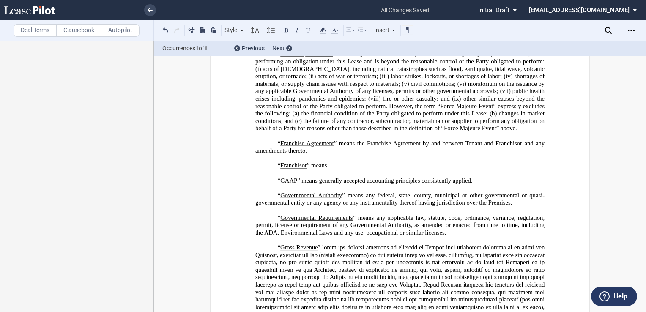
scroll to position [1162, 0]
click at [360, 170] on p "“ Franchisor ” means ﻿ ﻿ ." at bounding box center [399, 166] width 289 height 8
click at [22, 31] on label "Deal Terms" at bounding box center [35, 30] width 43 height 13
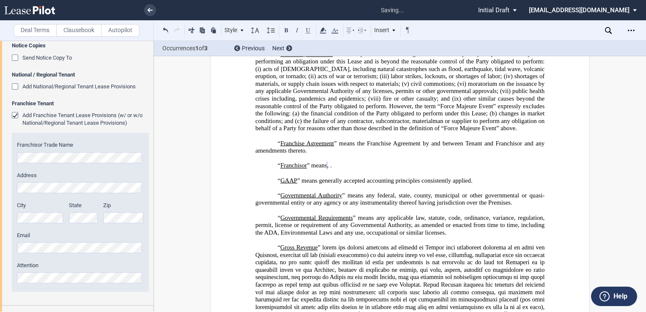
scroll to position [296, 0]
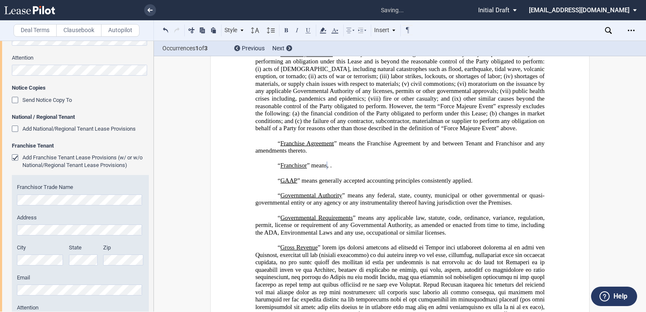
click at [329, 169] on span "﻿," at bounding box center [328, 165] width 2 height 7
click at [448, 170] on p "“ Franchisor ” means ﻿ ﻿, ﻿ ." at bounding box center [399, 166] width 289 height 8
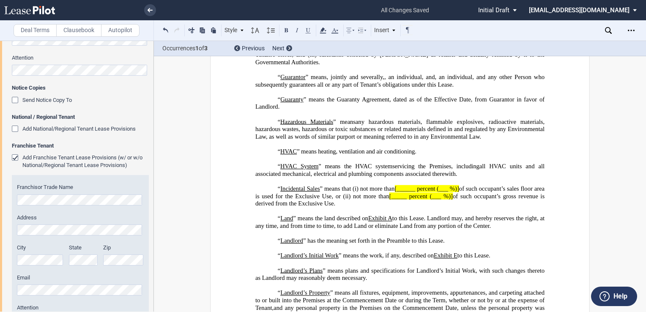
scroll to position [1458, 0]
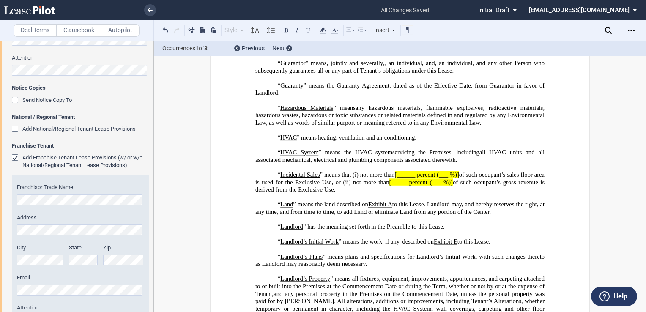
drag, startPoint x: 334, startPoint y: 219, endPoint x: 269, endPoint y: 202, distance: 67.2
click at [269, 194] on p "“ Incidental Sales ” means that (i) not more than [______ percent (___ %)] of s…" at bounding box center [399, 182] width 289 height 22
drag, startPoint x: 269, startPoint y: 202, endPoint x: 315, endPoint y: 208, distance: 46.0
click at [315, 186] on span "of such occupant’s sales floor area is used for the Exclusive Use, or (ii)" at bounding box center [400, 178] width 291 height 14
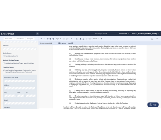
scroll to position [19940, 0]
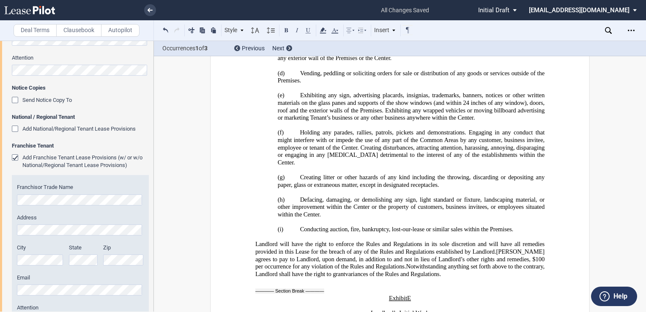
drag, startPoint x: 438, startPoint y: 256, endPoint x: 267, endPoint y: 225, distance: 173.6
drag, startPoint x: 338, startPoint y: 227, endPoint x: 191, endPoint y: 29, distance: 247.1
click at [191, 29] on button at bounding box center [191, 30] width 10 height 10
click at [190, 29] on button at bounding box center [191, 30] width 10 height 10
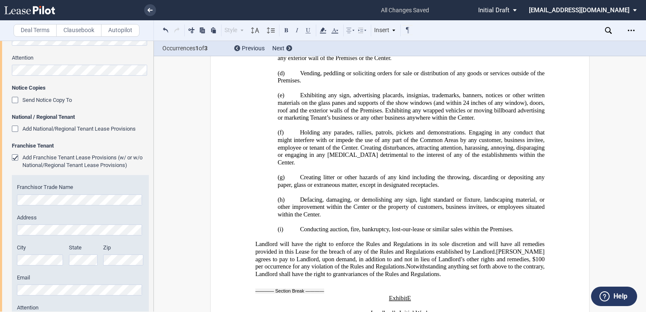
drag, startPoint x: 438, startPoint y: 255, endPoint x: 265, endPoint y: 225, distance: 175.1
click at [192, 29] on button at bounding box center [191, 30] width 10 height 10
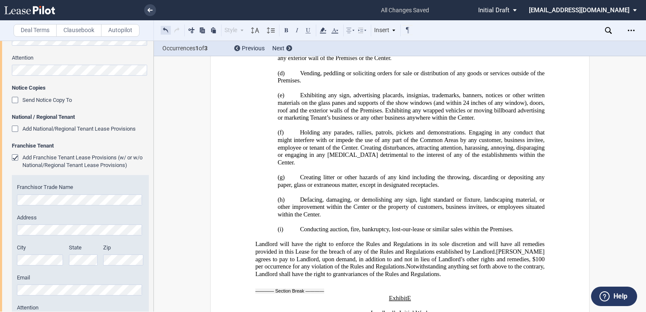
click at [166, 31] on button at bounding box center [166, 30] width 10 height 10
drag, startPoint x: 438, startPoint y: 254, endPoint x: 268, endPoint y: 225, distance: 172.1
drag, startPoint x: 268, startPoint y: 225, endPoint x: 350, endPoint y: 231, distance: 81.8
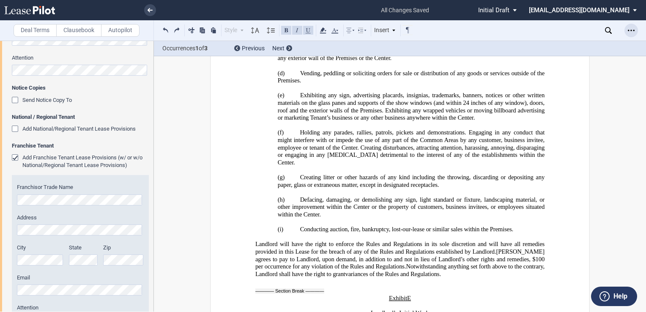
click at [630, 25] on div "Open Lease options menu" at bounding box center [631, 31] width 14 height 14
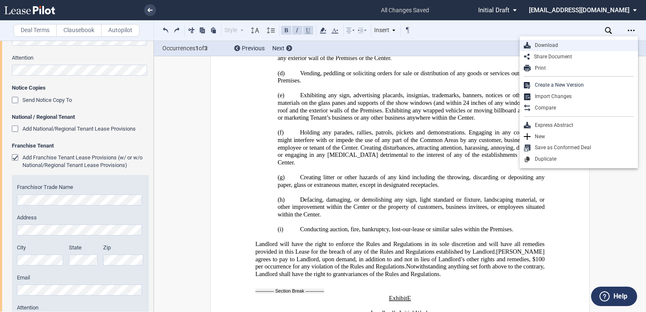
click at [591, 41] on div "Download" at bounding box center [579, 45] width 118 height 11
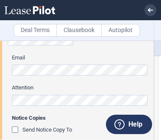
scroll to position [326, 0]
